Goal: Information Seeking & Learning: Learn about a topic

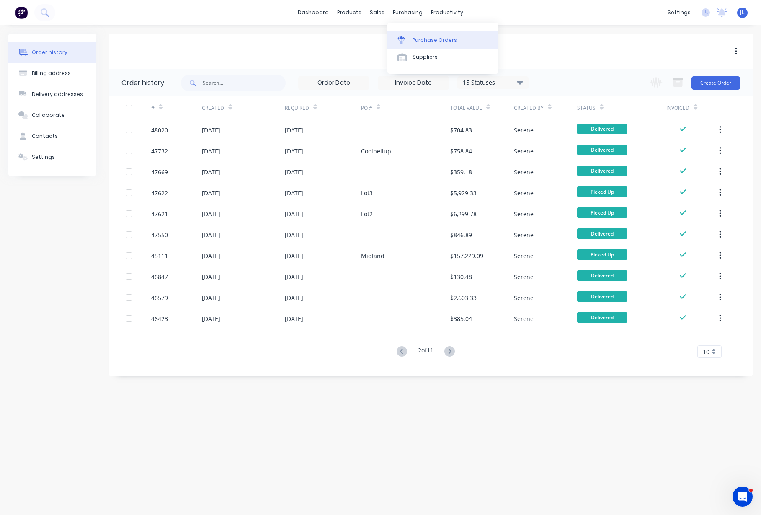
click at [421, 41] on div "Purchase Orders" at bounding box center [435, 40] width 44 height 8
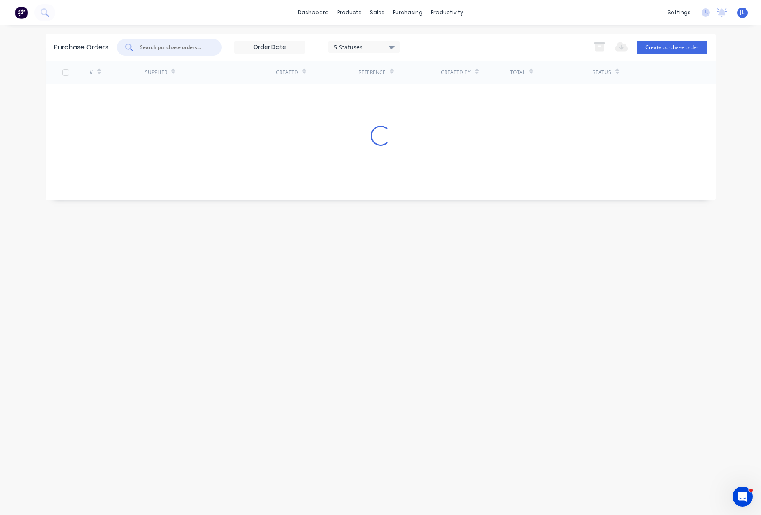
click at [163, 45] on input "text" at bounding box center [174, 47] width 70 height 8
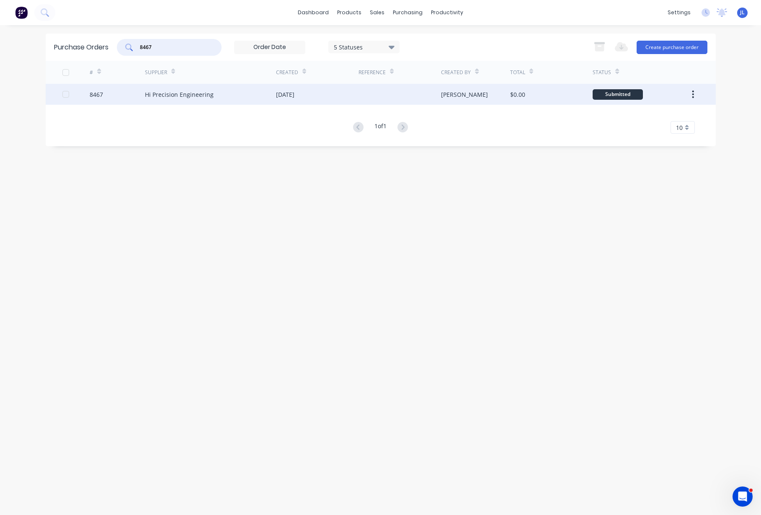
type input "8467"
click at [181, 95] on div "Hi Precision Engineering" at bounding box center [179, 94] width 69 height 9
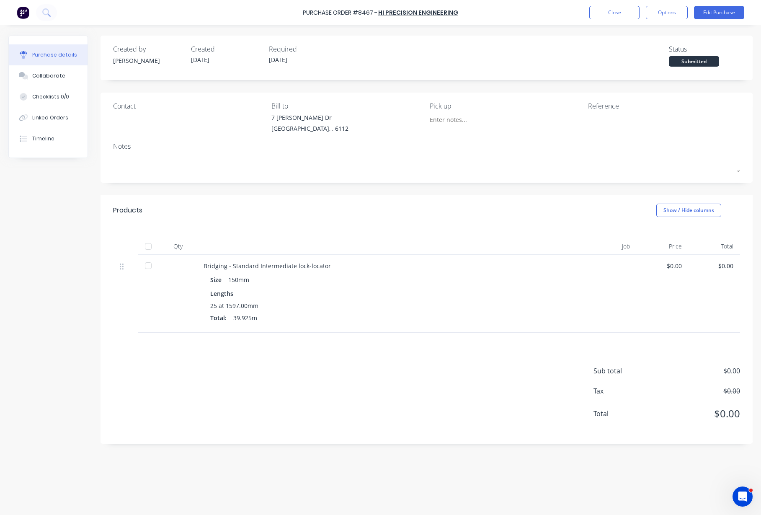
click at [149, 246] on div at bounding box center [148, 246] width 17 height 17
click at [271, 203] on div "Products Show / Hide columns" at bounding box center [427, 210] width 652 height 30
click at [624, 12] on button "Close" at bounding box center [615, 12] width 50 height 13
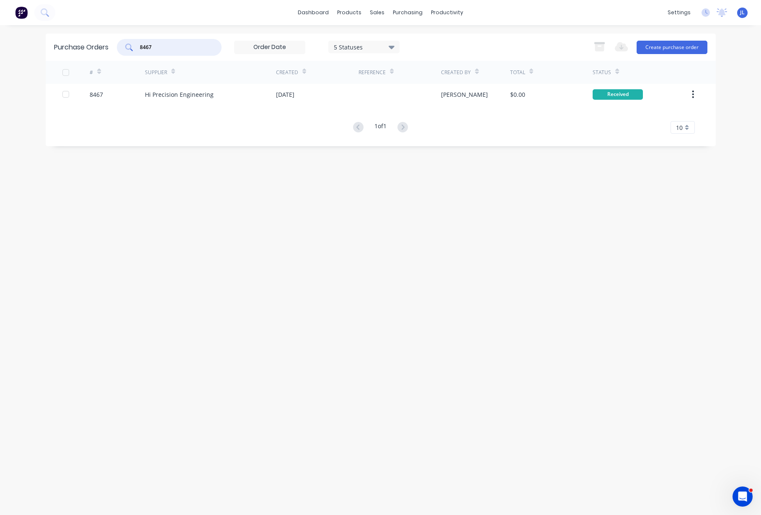
click at [182, 44] on input "8467" at bounding box center [174, 47] width 70 height 8
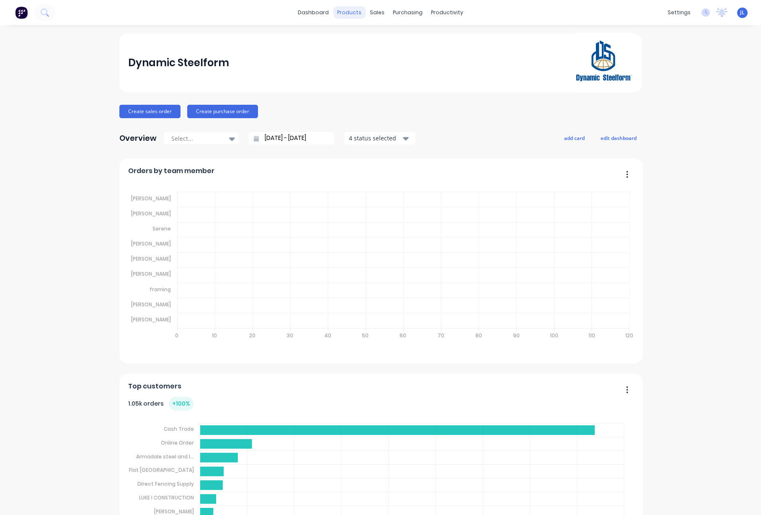
click at [352, 12] on div "products" at bounding box center [349, 12] width 33 height 13
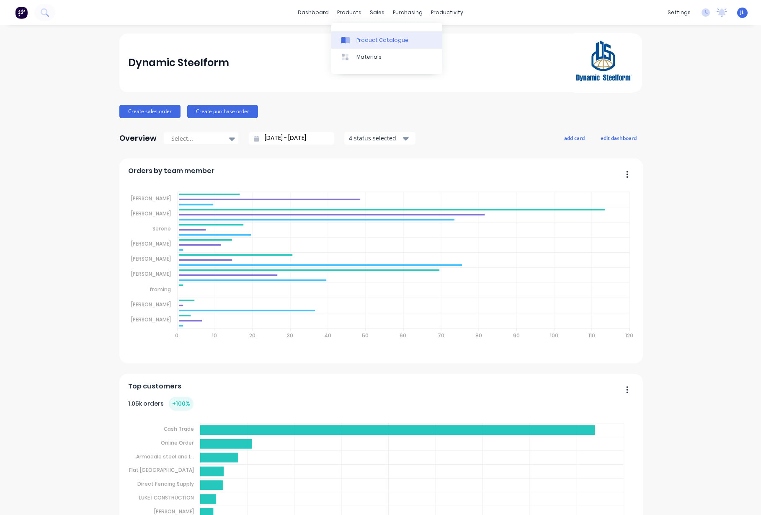
click at [377, 40] on div "Product Catalogue" at bounding box center [383, 40] width 52 height 8
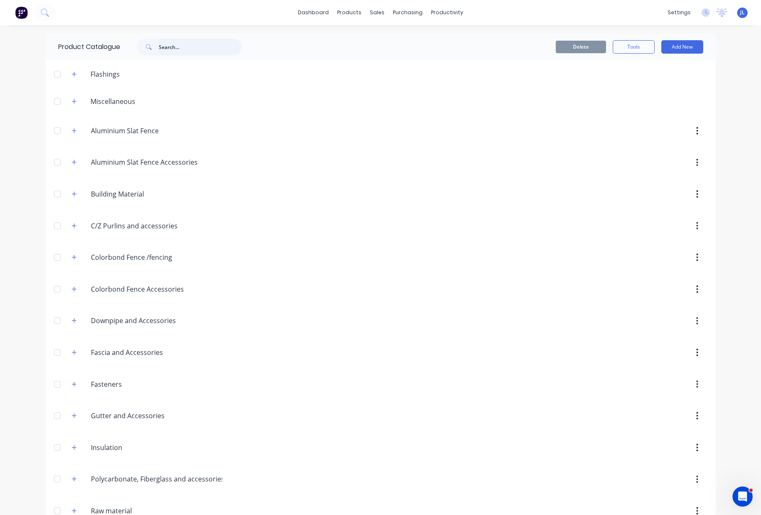
click at [192, 48] on input "text" at bounding box center [200, 47] width 83 height 17
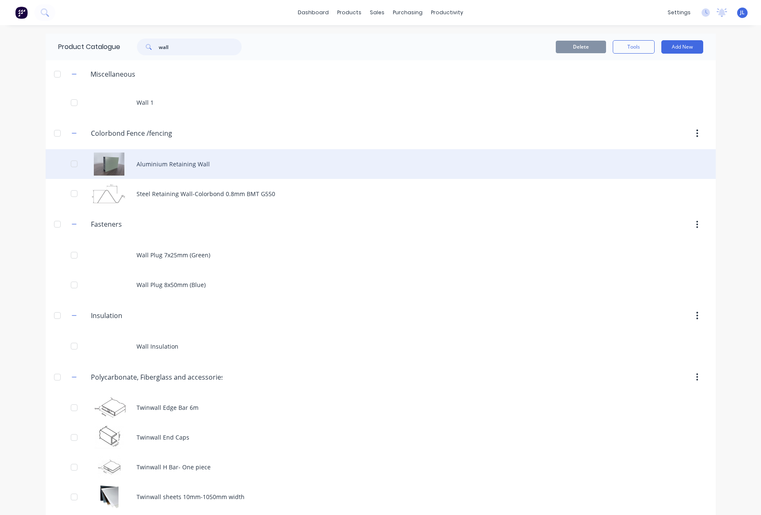
type input "wall"
click at [172, 163] on div "Aluminium Retaining Wall" at bounding box center [381, 164] width 671 height 30
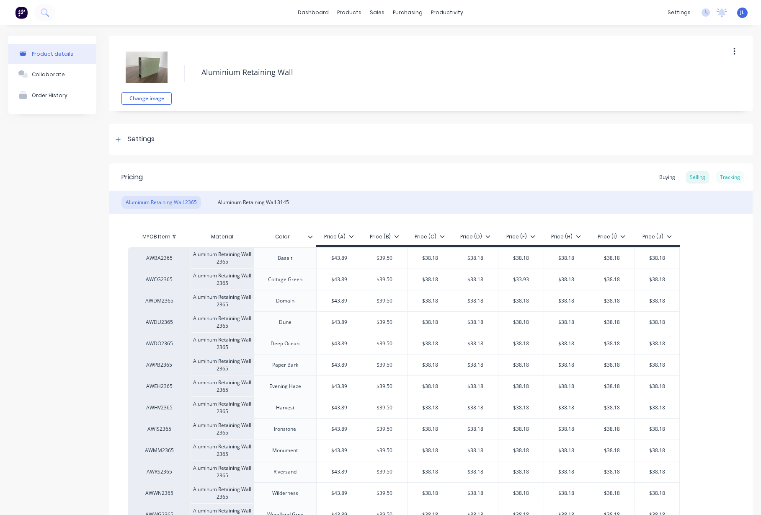
click at [722, 180] on div "Tracking" at bounding box center [730, 177] width 28 height 13
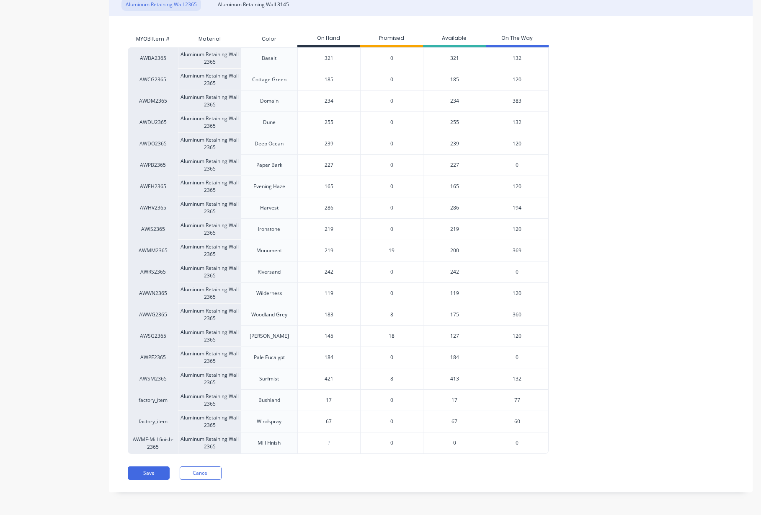
scroll to position [198, 0]
click at [518, 250] on span "369" at bounding box center [517, 250] width 9 height 8
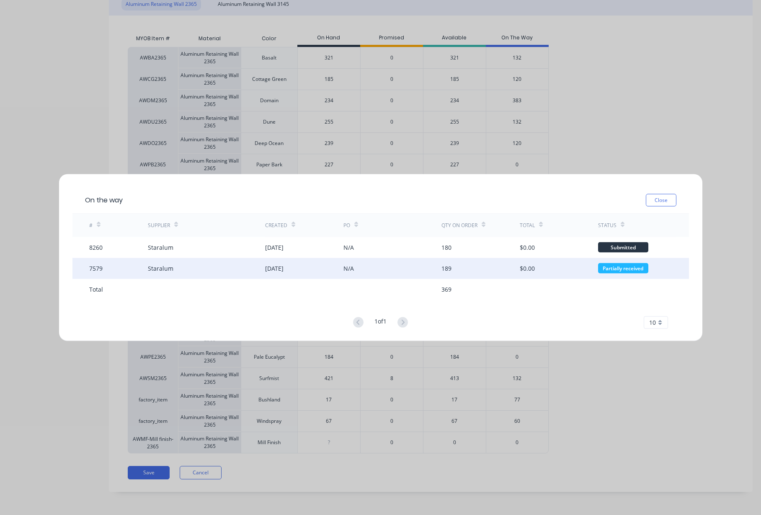
click at [182, 266] on div "Staralum" at bounding box center [206, 268] width 117 height 21
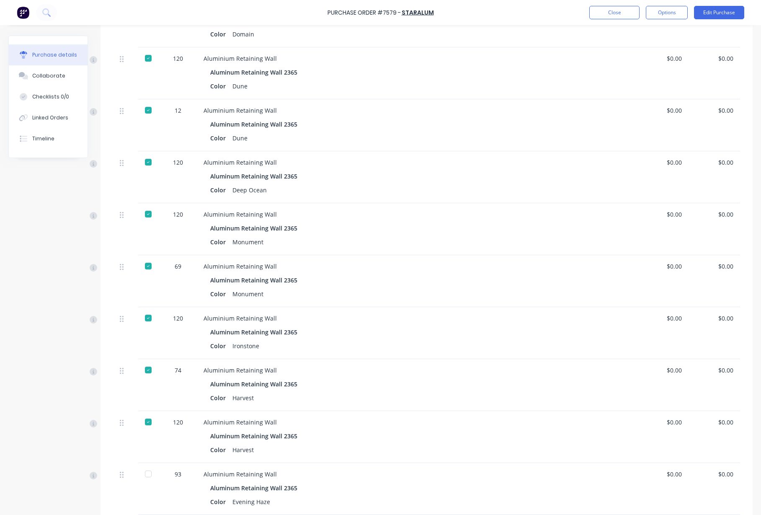
scroll to position [419, 0]
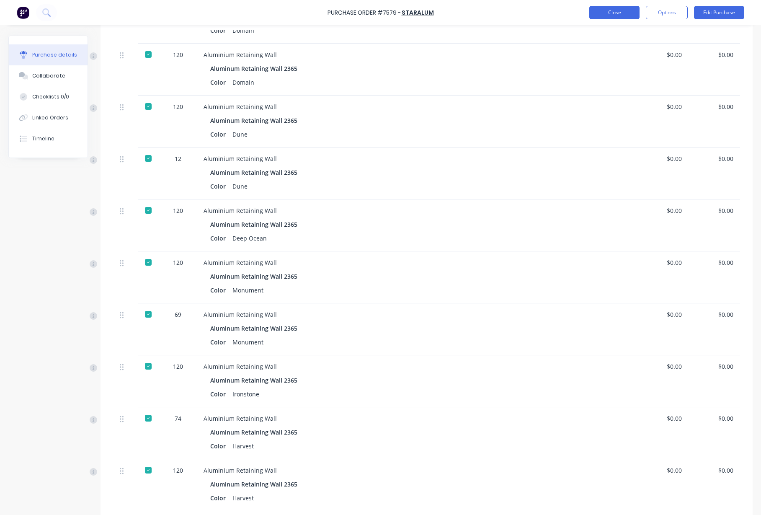
click at [630, 12] on button "Close" at bounding box center [615, 12] width 50 height 13
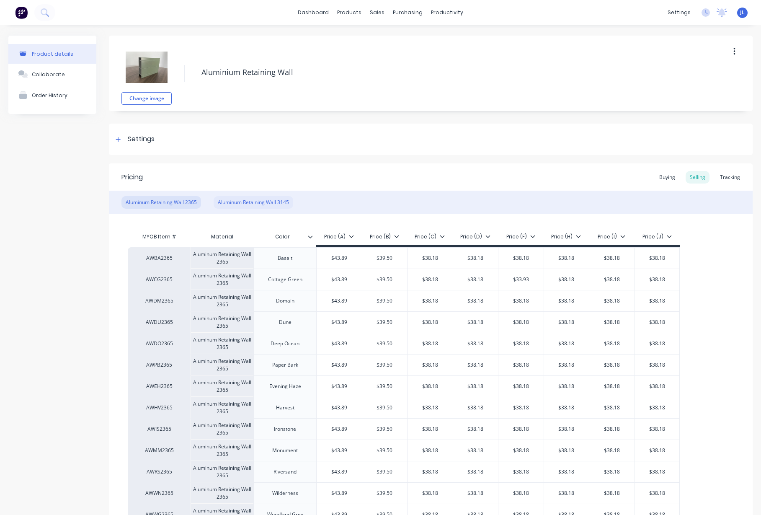
click at [247, 207] on div "Aluminum Retaining Wall 3145" at bounding box center [254, 202] width 80 height 13
click at [736, 175] on div "Pricing Buying Selling Tracking" at bounding box center [431, 176] width 644 height 27
click at [733, 177] on div "Tracking" at bounding box center [730, 177] width 28 height 13
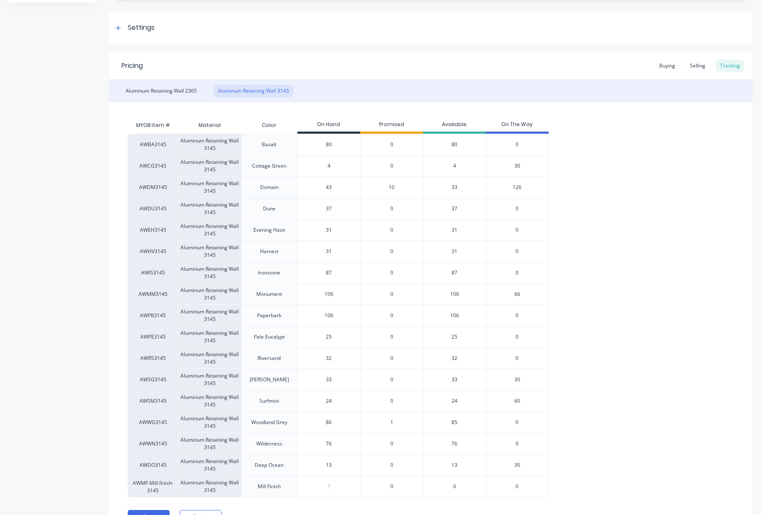
scroll to position [155, 0]
